Goal: Find specific page/section: Find specific page/section

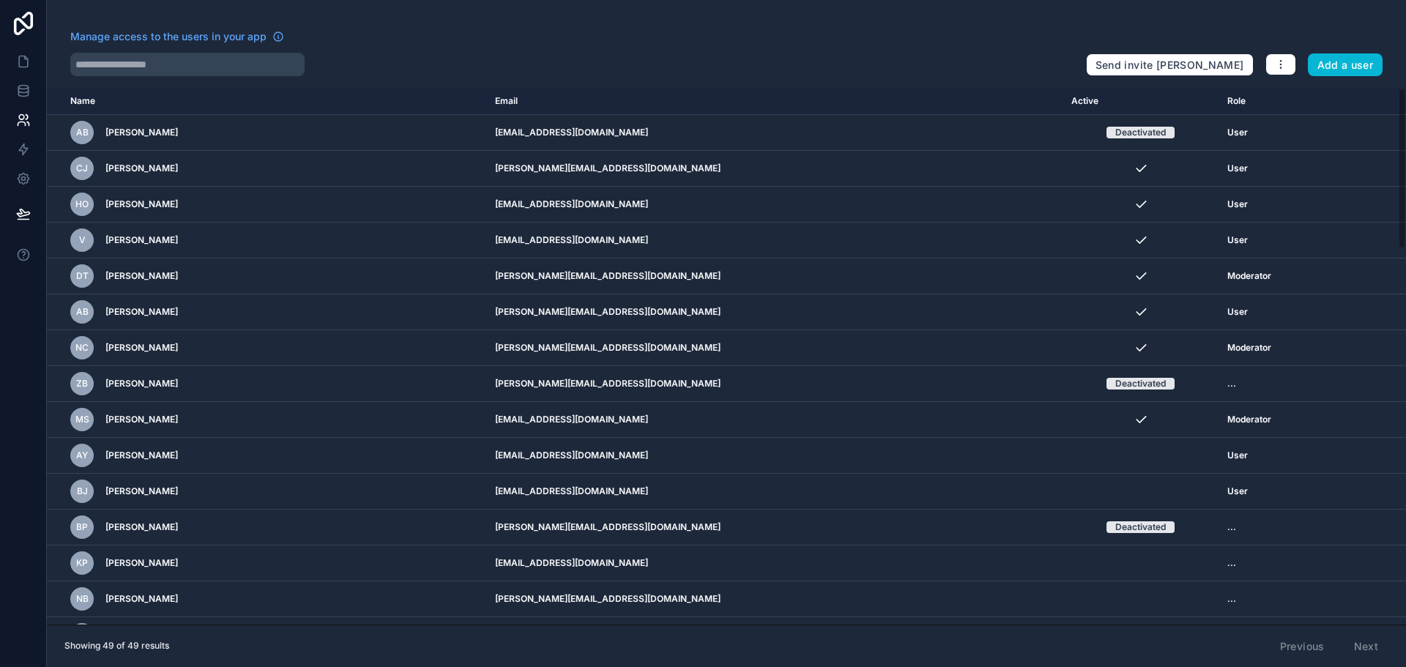
click at [26, 45] on link at bounding box center [23, 23] width 47 height 47
click at [23, 64] on icon at bounding box center [23, 61] width 15 height 15
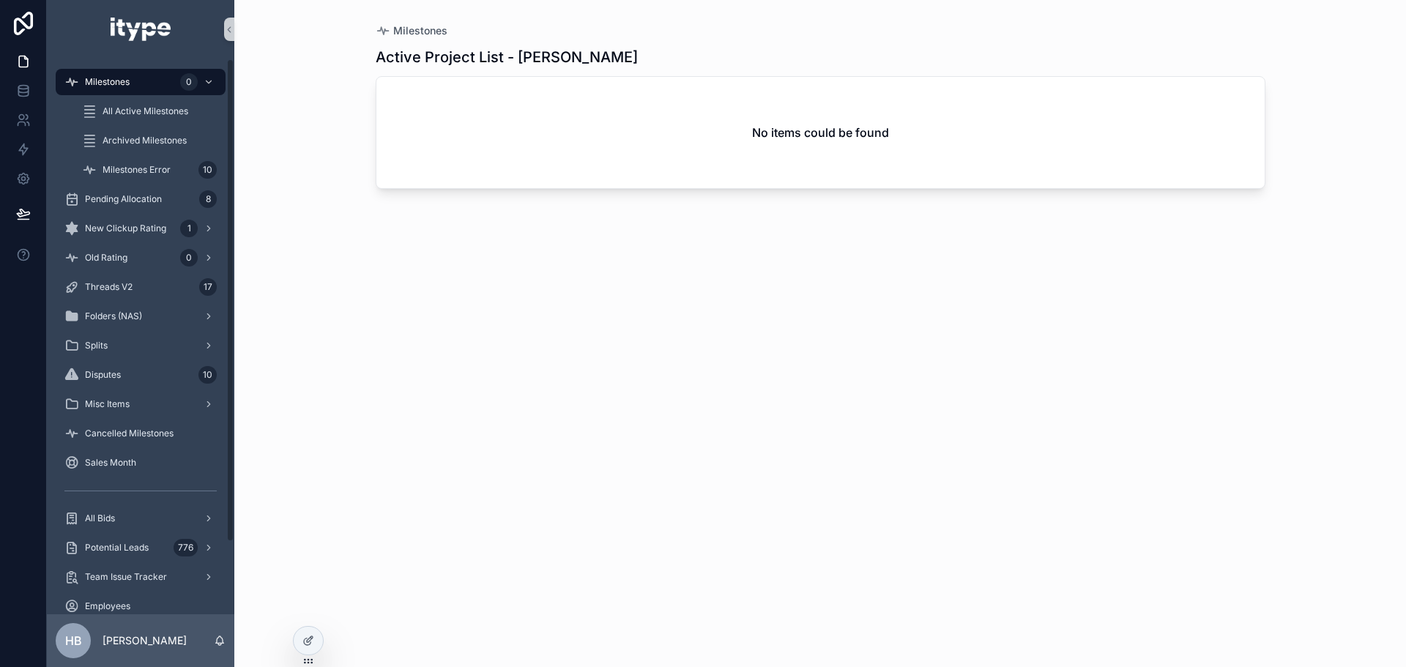
click at [167, 185] on div "Pending Allocation 8" at bounding box center [141, 199] width 188 height 29
click at [169, 177] on div "Milestones Error 10" at bounding box center [149, 169] width 135 height 23
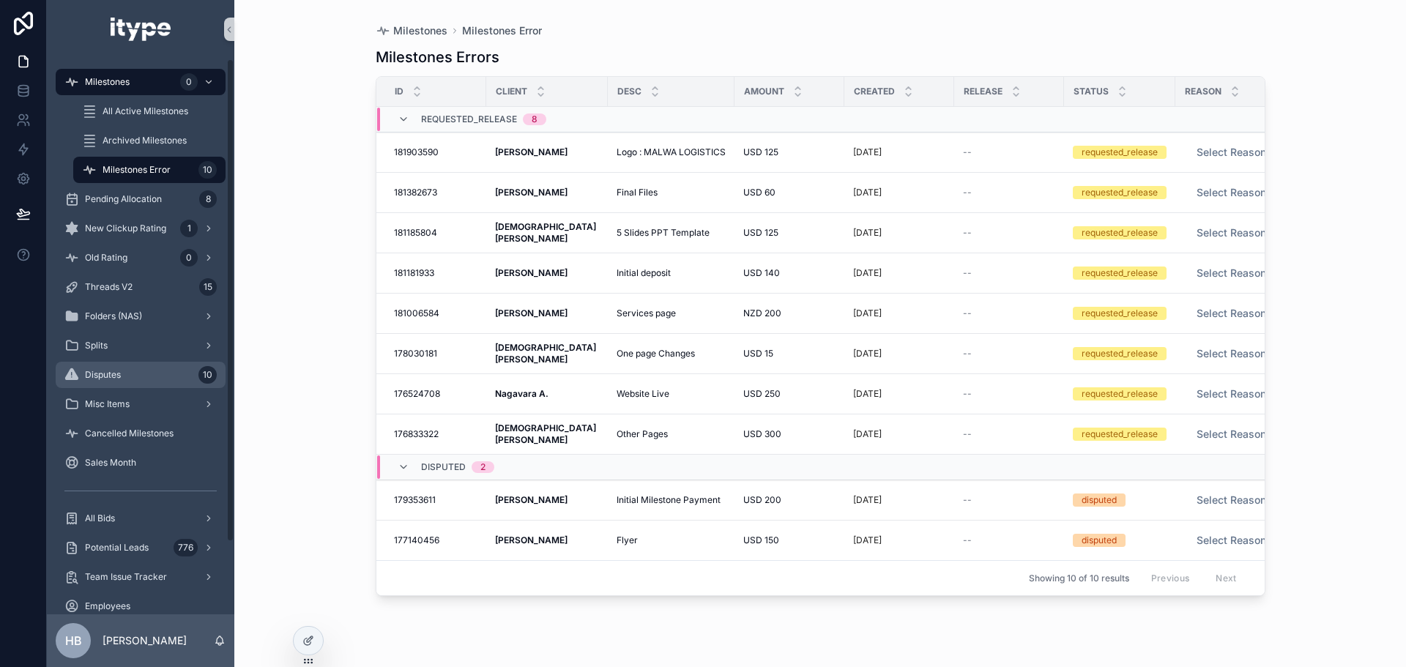
click at [142, 372] on div "Disputes 10" at bounding box center [140, 374] width 152 height 23
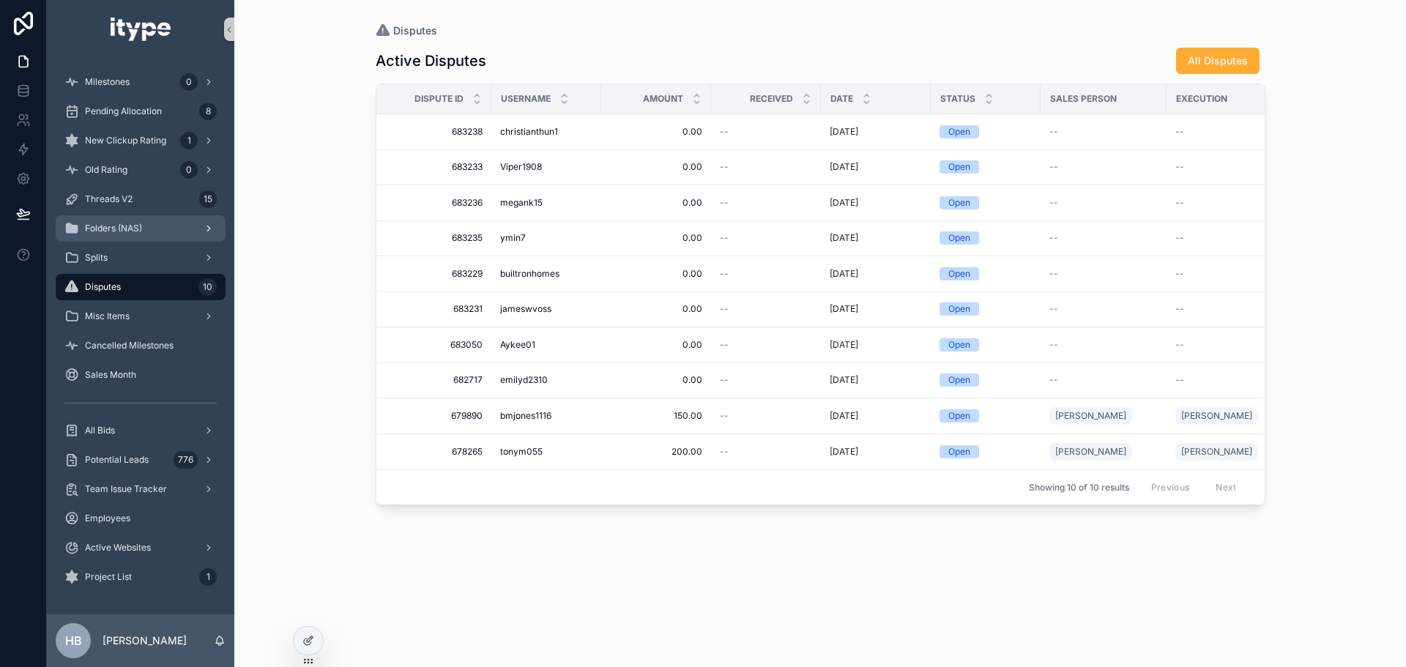
click at [121, 229] on span "Folders (NAS)" at bounding box center [113, 229] width 57 height 12
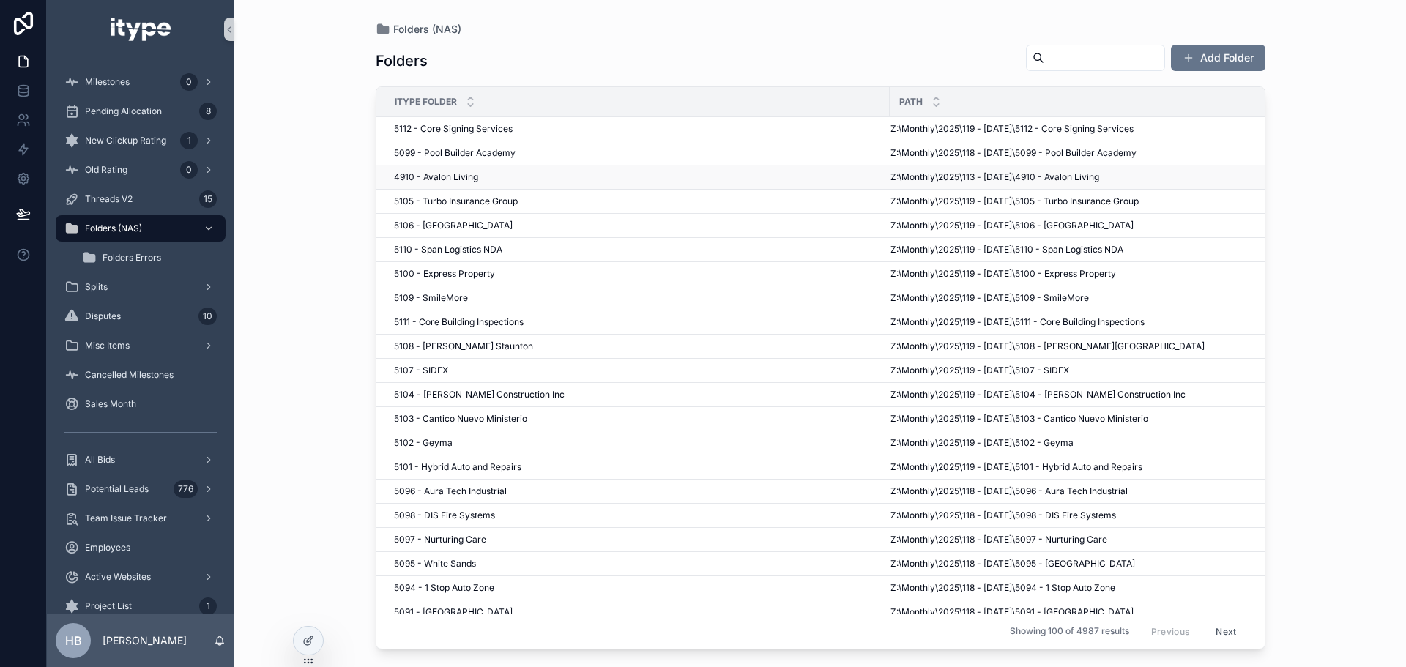
click at [437, 176] on span "4910 - Avalon Living" at bounding box center [436, 177] width 84 height 12
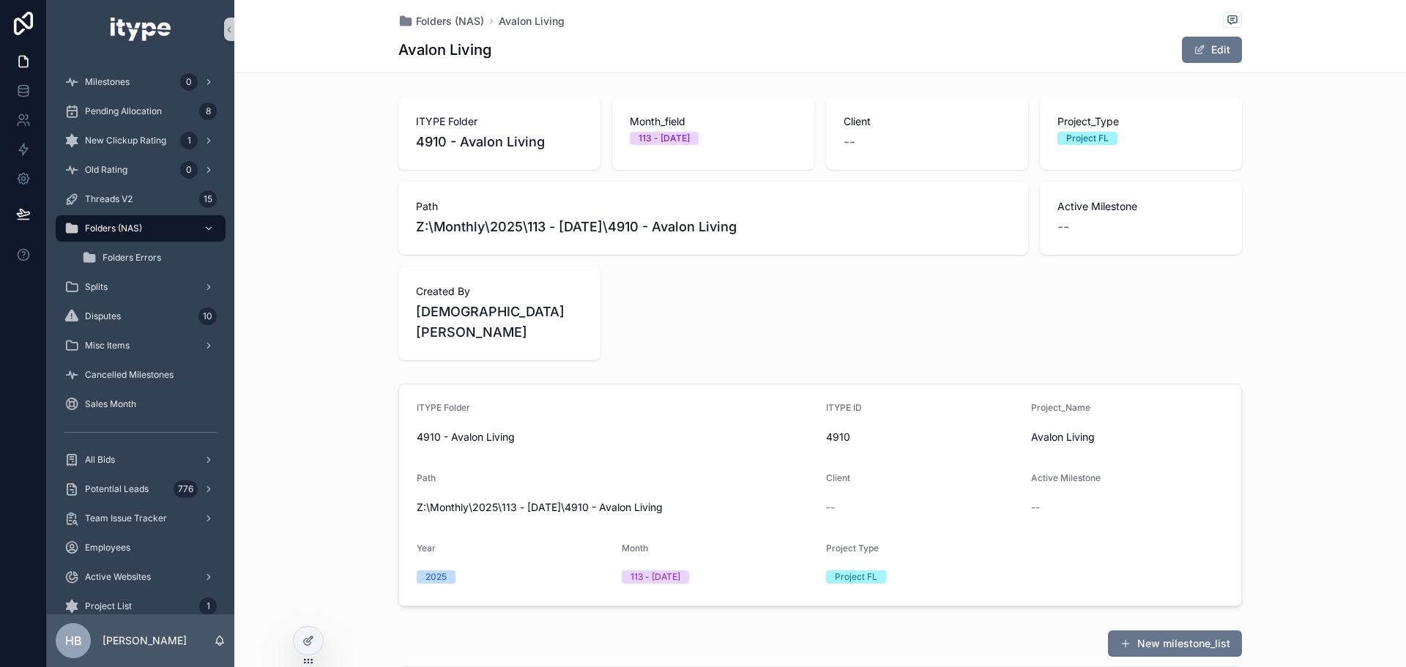
click at [702, 129] on div "Month_field 113 - [DATE]" at bounding box center [713, 129] width 167 height 31
click at [690, 144] on div "113 - [DATE]" at bounding box center [664, 138] width 51 height 13
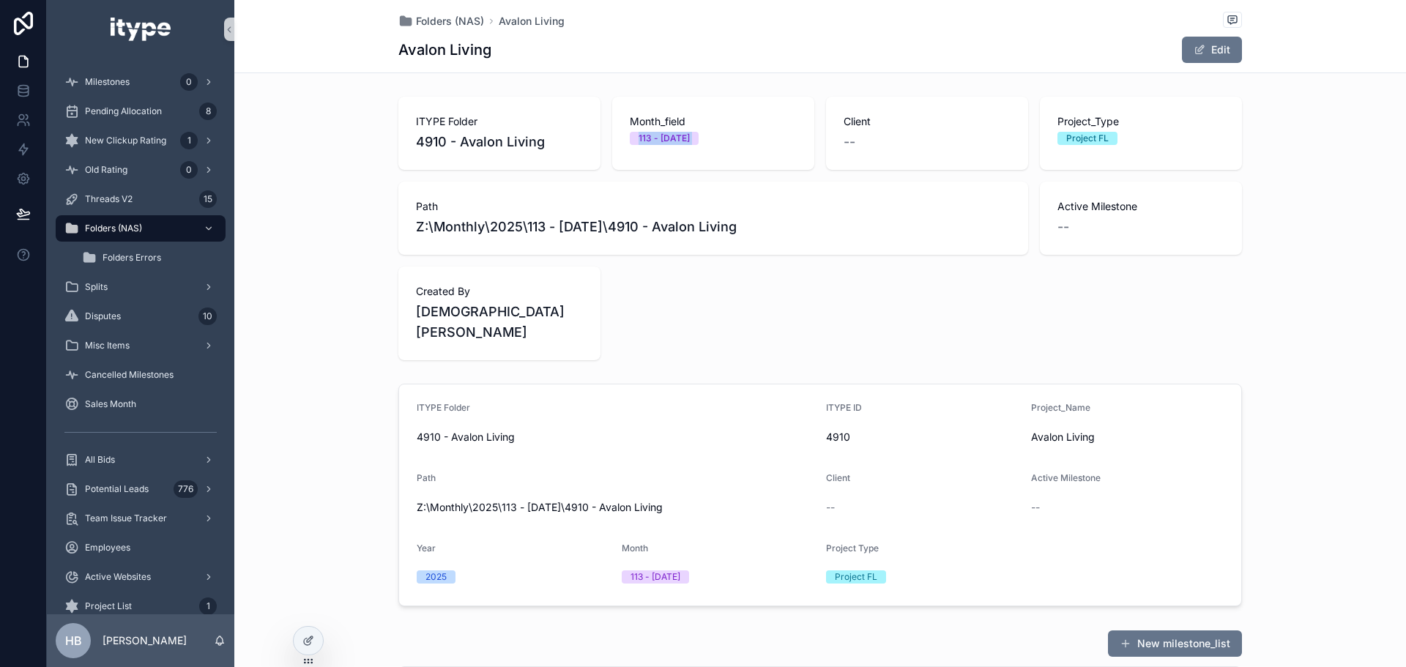
drag, startPoint x: 701, startPoint y: 144, endPoint x: 706, endPoint y: 132, distance: 12.8
click at [690, 133] on div "113 - [DATE]" at bounding box center [664, 138] width 51 height 13
click at [690, 132] on div "113 - [DATE]" at bounding box center [664, 138] width 51 height 13
